Goal: Task Accomplishment & Management: Manage account settings

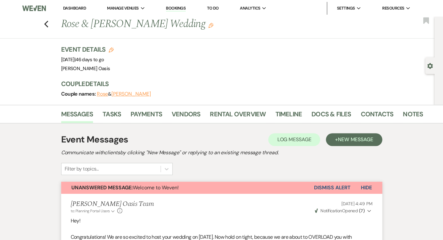
click at [74, 6] on link "Dashboard" at bounding box center [74, 7] width 23 height 5
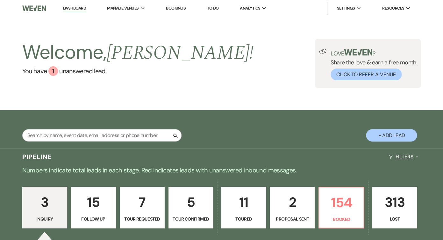
click at [397, 157] on button "Filters Expand" at bounding box center [403, 156] width 35 height 17
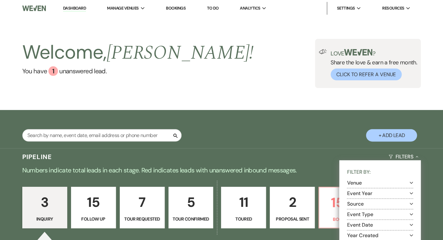
click at [367, 193] on button "Event Year Expand" at bounding box center [380, 193] width 66 height 5
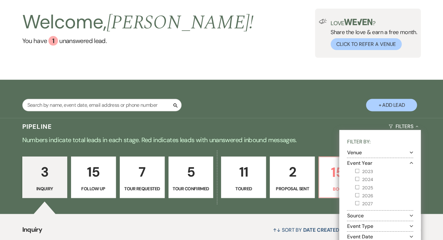
scroll to position [30, 0]
click at [366, 185] on label "2025" at bounding box center [384, 187] width 58 height 8
click at [359, 185] on input "2025" at bounding box center [357, 187] width 4 height 4
checkbox input "true"
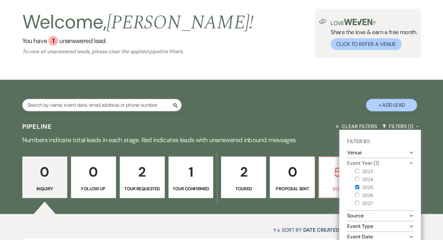
click at [310, 156] on link "0 Proposal Sent" at bounding box center [292, 176] width 45 height 41
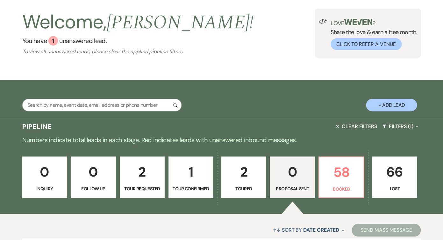
click at [204, 179] on p "1" at bounding box center [191, 171] width 37 height 21
select select "4"
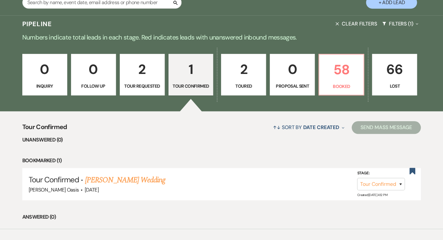
scroll to position [132, 0]
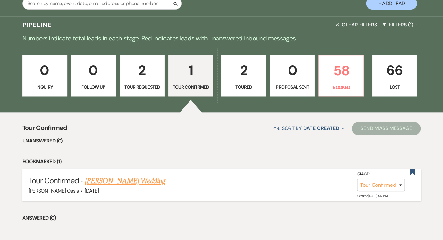
click at [112, 178] on link "[PERSON_NAME] Wedding" at bounding box center [125, 180] width 81 height 11
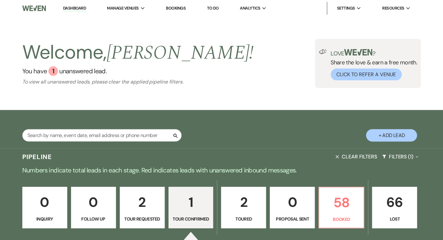
select select "4"
select select "5"
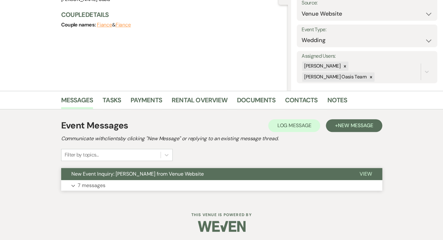
click at [112, 175] on span "New Event Inquiry: [PERSON_NAME] from Venue Website" at bounding box center [137, 173] width 133 height 7
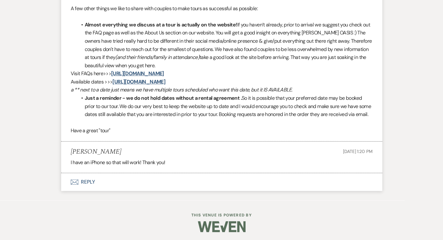
scroll to position [747, 0]
click at [110, 179] on button "Envelope Reply" at bounding box center [221, 182] width 321 height 18
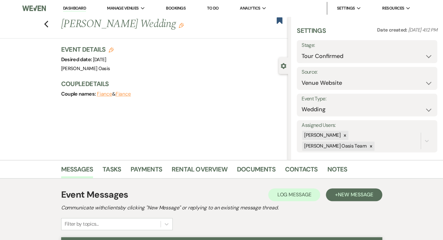
scroll to position [0, 0]
click at [48, 23] on div "Previous [PERSON_NAME] Wedding Edit Bookmark" at bounding box center [142, 28] width 291 height 22
click at [47, 23] on icon "Previous" at bounding box center [46, 24] width 5 height 8
select select "4"
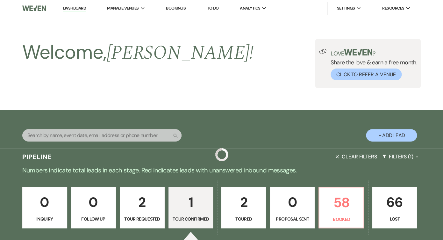
scroll to position [132, 0]
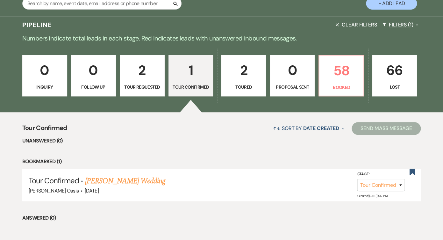
click at [399, 25] on button "Filters (1) Expand" at bounding box center [400, 24] width 41 height 17
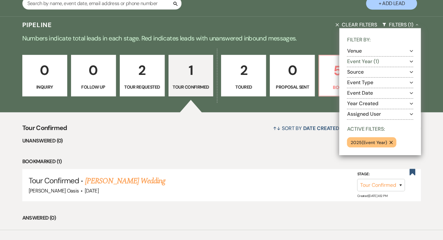
click at [374, 61] on button "Event Year (1) Expand" at bounding box center [380, 61] width 66 height 5
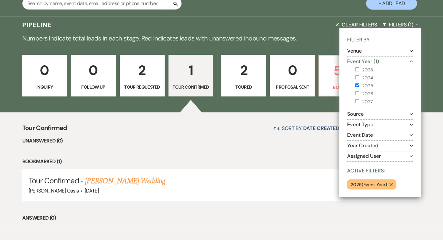
click at [365, 85] on label "2025" at bounding box center [384, 86] width 58 height 8
click at [359, 85] on input "2025" at bounding box center [357, 85] width 4 height 4
checkbox input "false"
select select "4"
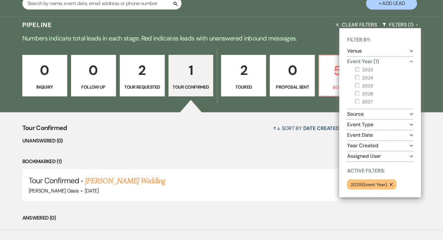
select select "4"
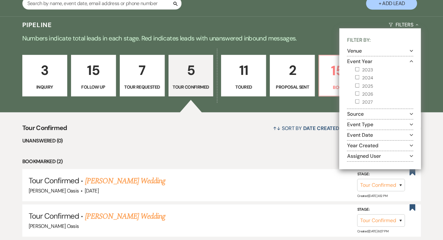
click at [362, 92] on label "2026" at bounding box center [384, 94] width 58 height 8
click at [359, 92] on input "2026" at bounding box center [357, 93] width 4 height 4
checkbox input "true"
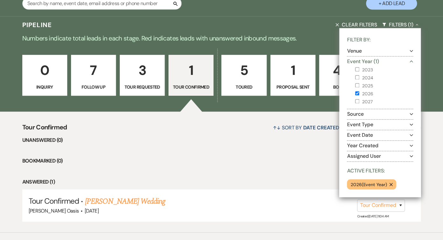
click at [321, 43] on div "Pipeline Clear Filters Filters (1) Collapse Filter By: Venue Expand Event Year …" at bounding box center [221, 124] width 443 height 216
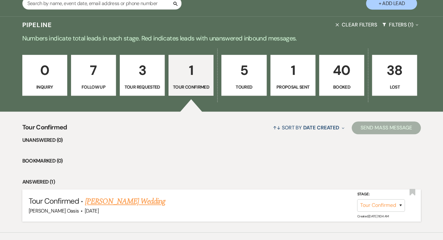
click at [131, 200] on link "[PERSON_NAME] Wedding" at bounding box center [125, 201] width 81 height 11
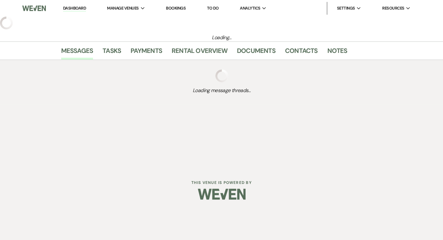
select select "4"
select select "5"
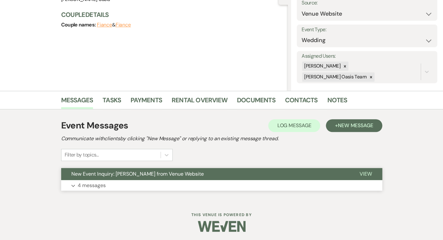
click at [129, 182] on button "Expand 4 messages" at bounding box center [221, 185] width 321 height 11
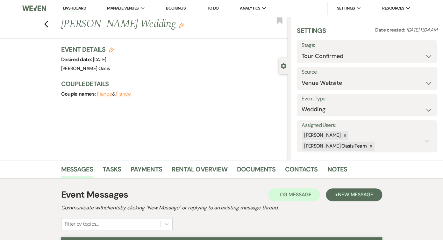
click at [283, 20] on div "Previous [PERSON_NAME] Wedding Edit" at bounding box center [173, 24] width 230 height 15
click at [281, 20] on use "button" at bounding box center [280, 20] width 6 height 6
click at [46, 23] on use "button" at bounding box center [46, 24] width 4 height 7
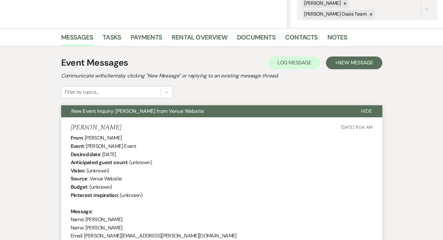
select select "4"
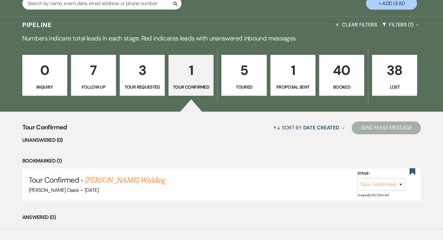
click at [297, 81] on link "1 Proposal Sent" at bounding box center [292, 75] width 45 height 41
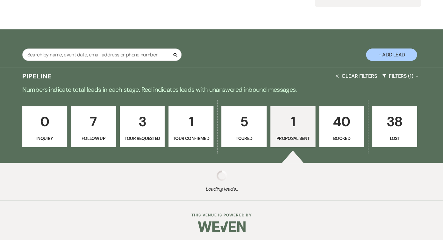
select select "6"
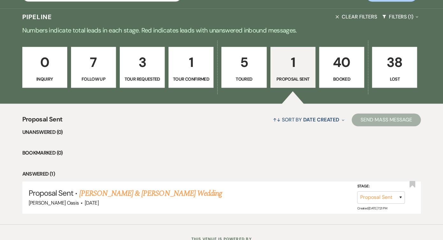
scroll to position [106, 0]
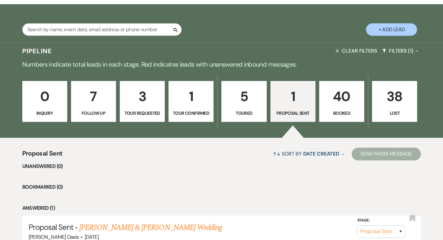
click at [365, 49] on button "Clear Filters" at bounding box center [356, 50] width 47 height 17
select select "6"
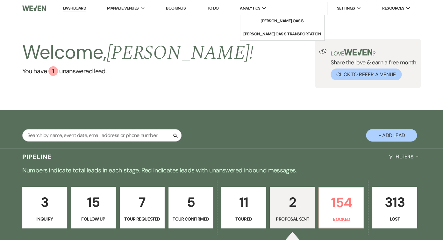
click at [249, 10] on span "Analytics" at bounding box center [250, 8] width 20 height 6
click at [254, 19] on li "[PERSON_NAME] Oasis" at bounding box center [282, 21] width 57 height 6
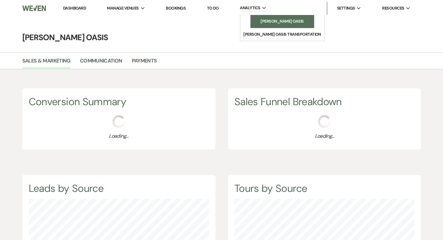
scroll to position [240, 443]
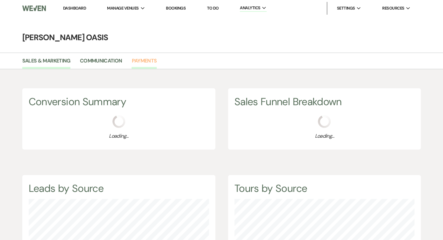
click at [137, 64] on link "Payments" at bounding box center [144, 63] width 25 height 12
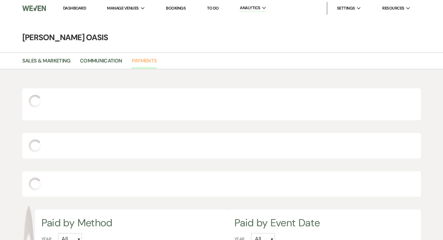
scroll to position [240, 443]
select select "2025"
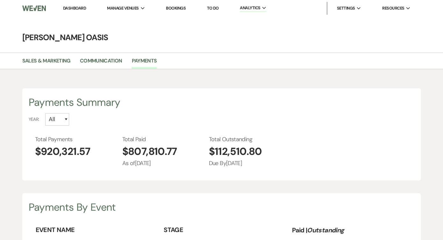
click at [61, 9] on li "Dashboard" at bounding box center [74, 8] width 29 height 13
click at [69, 8] on link "Dashboard" at bounding box center [74, 7] width 23 height 5
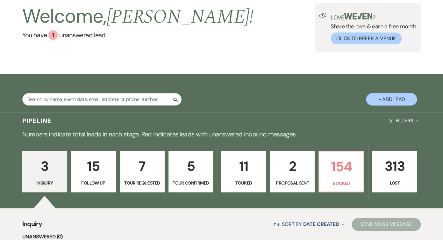
click at [284, 176] on link "2 Proposal Sent" at bounding box center [292, 171] width 45 height 41
select select "6"
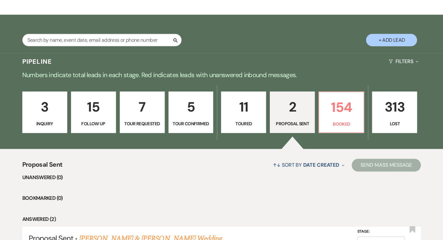
scroll to position [97, 0]
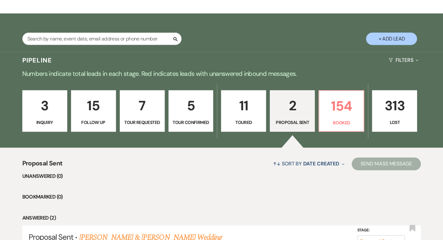
click at [183, 115] on link "5 Tour Confirmed" at bounding box center [191, 110] width 45 height 41
select select "4"
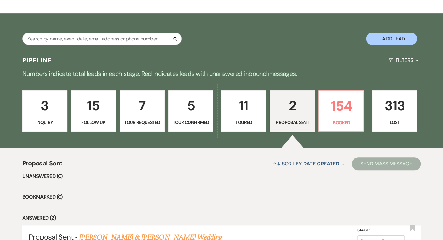
select select "4"
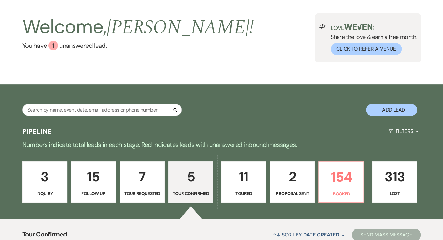
scroll to position [2, 0]
